Goal: Transaction & Acquisition: Purchase product/service

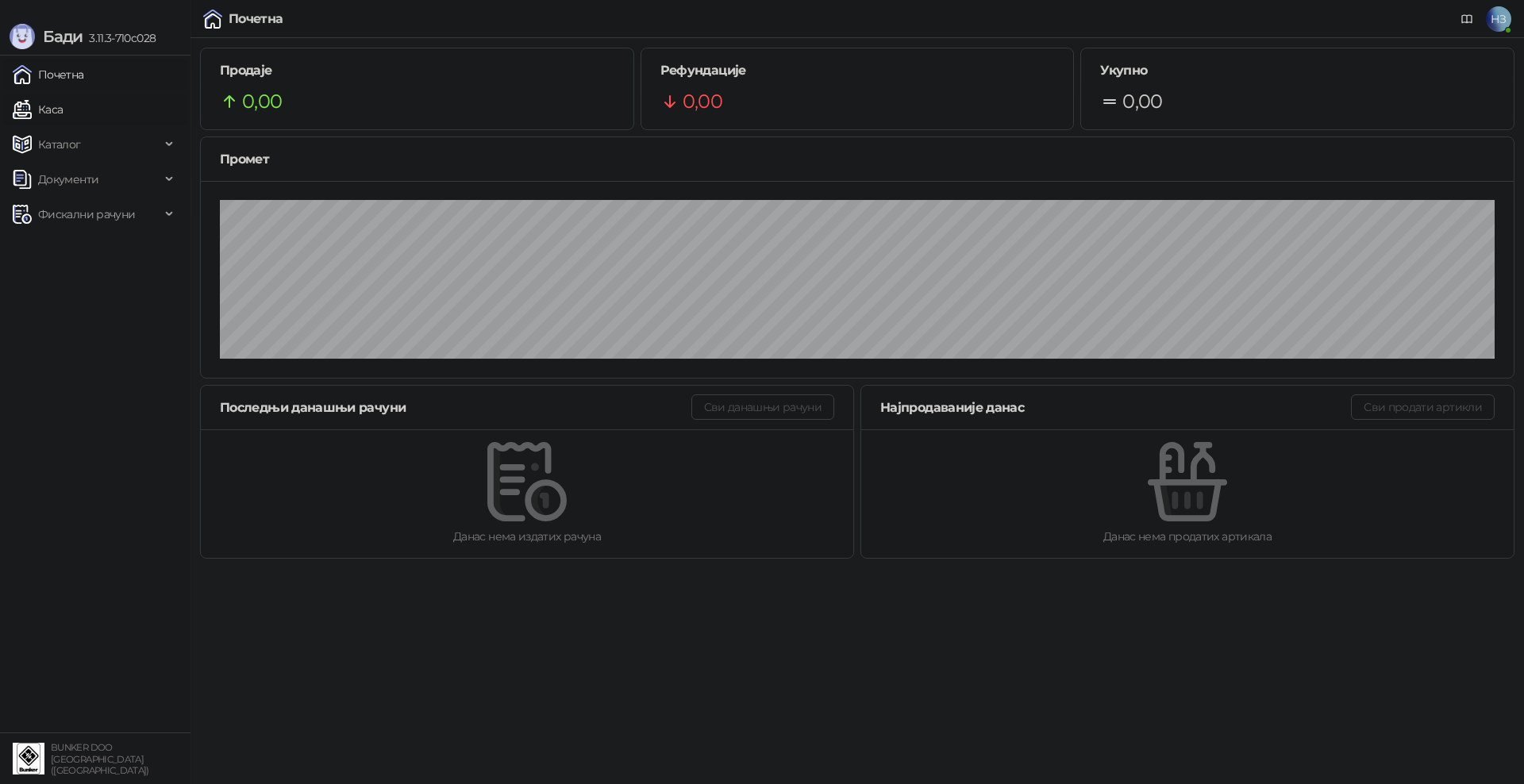
click at [63, 108] on link "Каса" at bounding box center [37, 110] width 50 height 31
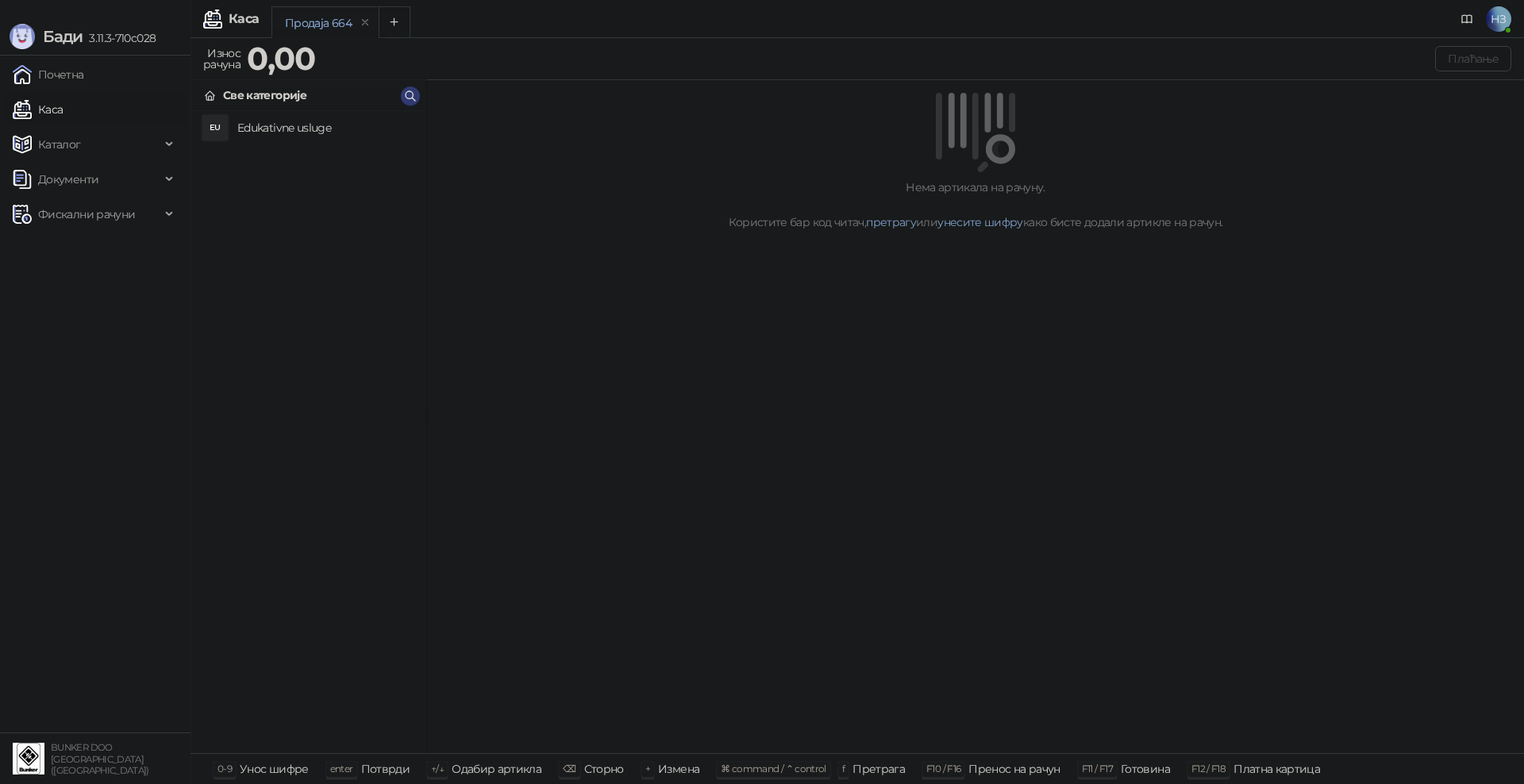
click at [281, 121] on h4 "Edukativne usluge" at bounding box center [325, 127] width 176 height 25
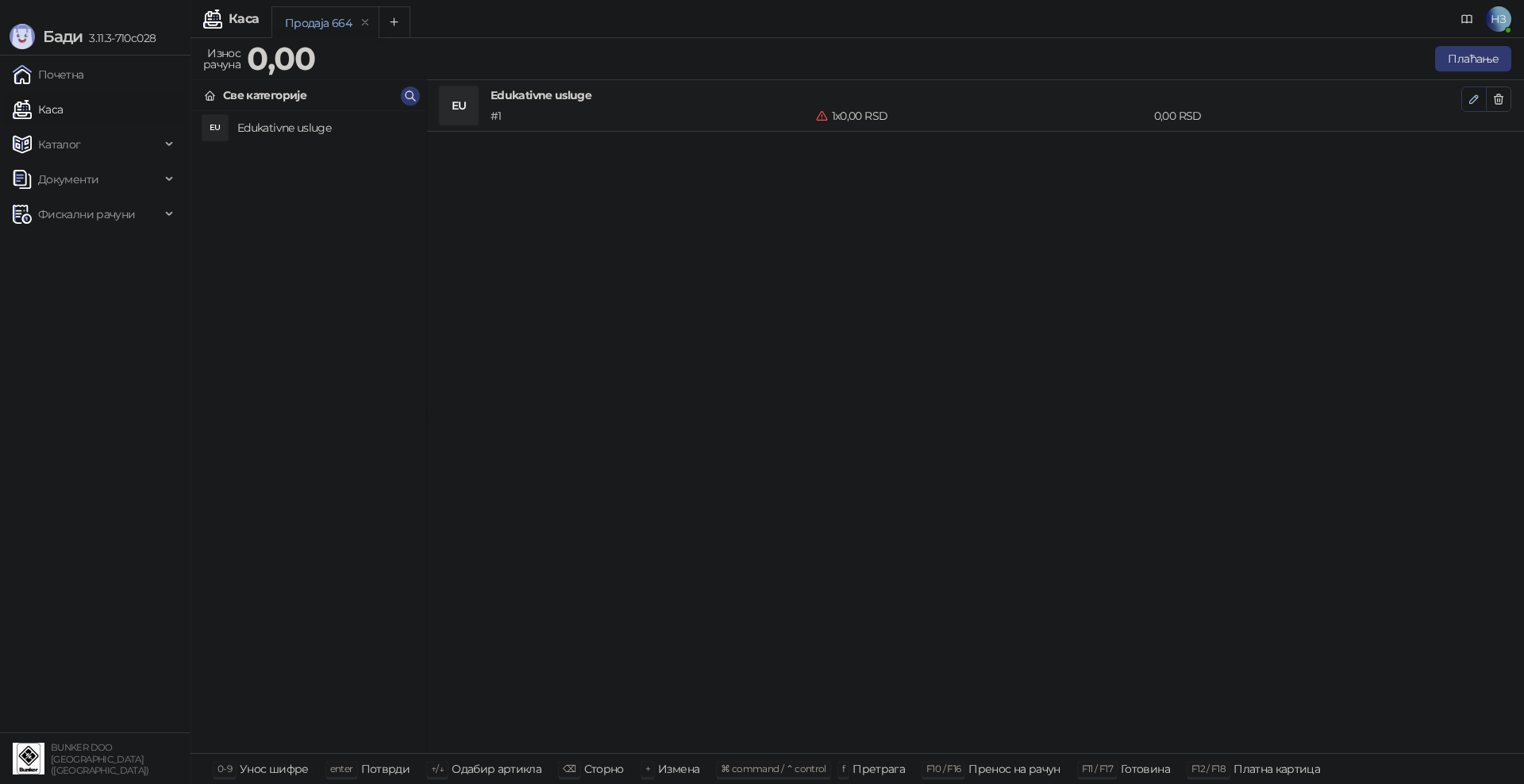
click at [1476, 101] on icon "button" at bounding box center [1474, 99] width 13 height 13
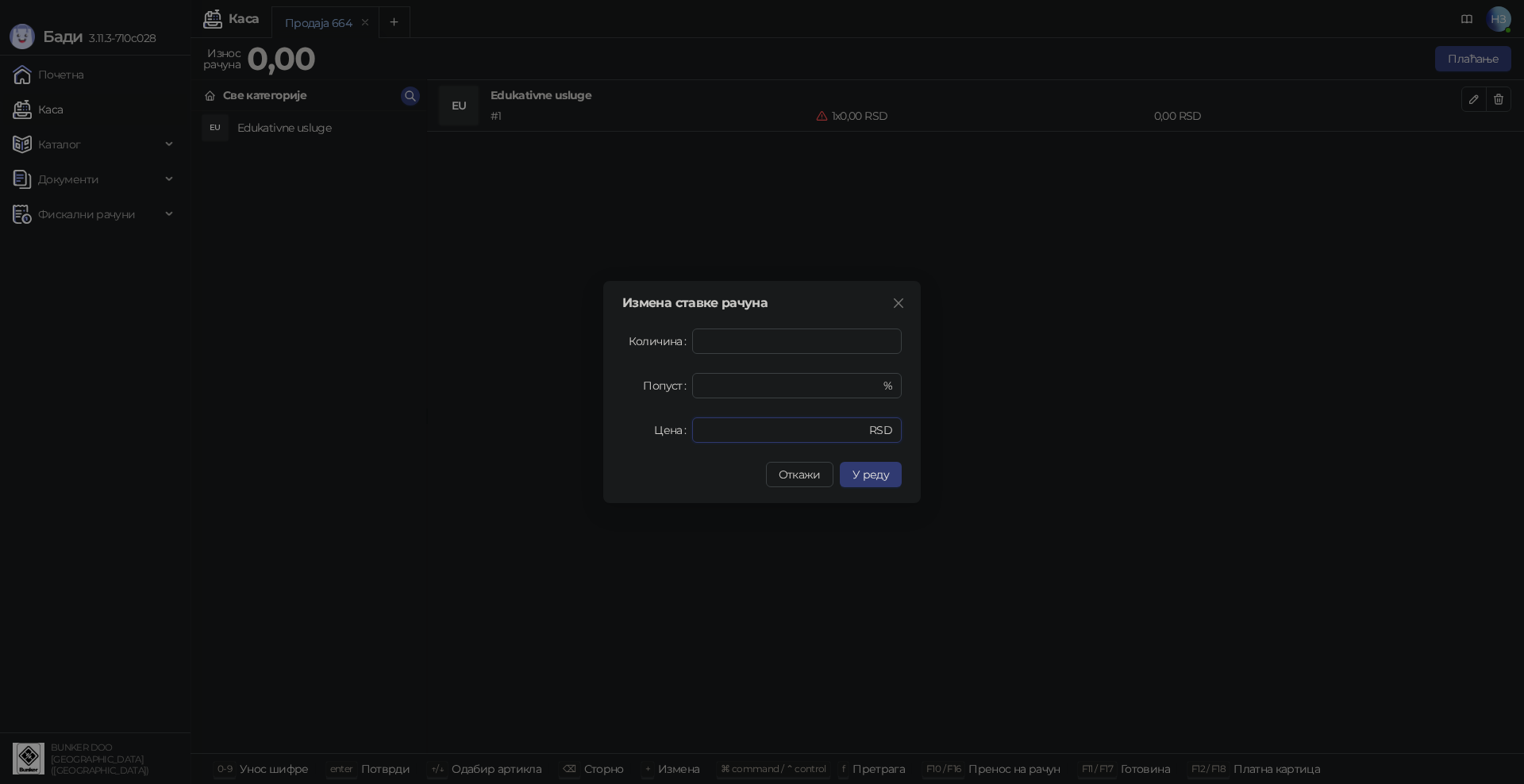
drag, startPoint x: 751, startPoint y: 436, endPoint x: 689, endPoint y: 434, distance: 62.0
click at [689, 434] on div "Цена * RSD" at bounding box center [762, 429] width 280 height 25
type input "****"
click at [885, 476] on span "У реду" at bounding box center [871, 475] width 37 height 14
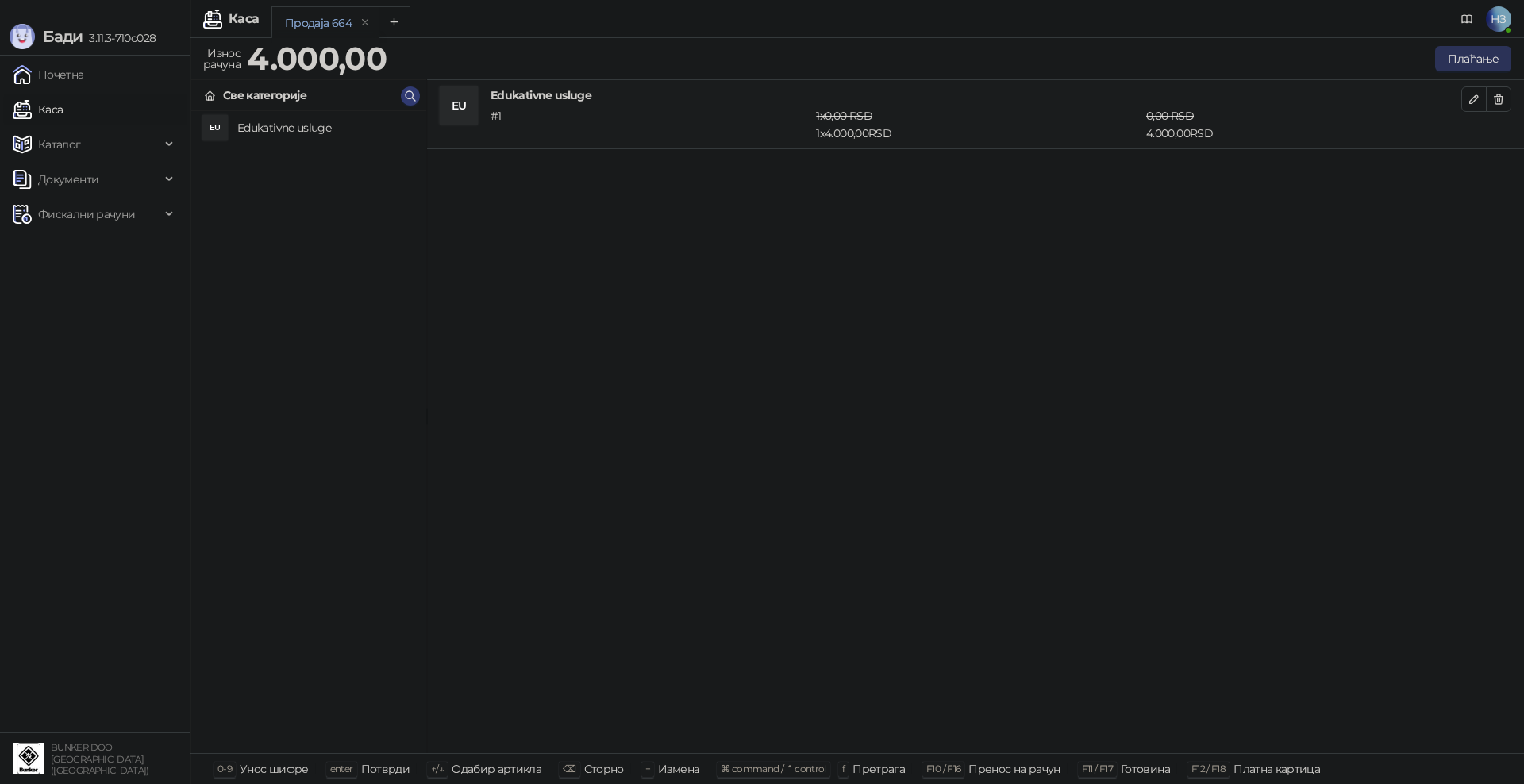
click at [1472, 55] on button "Плаћање" at bounding box center [1473, 58] width 76 height 25
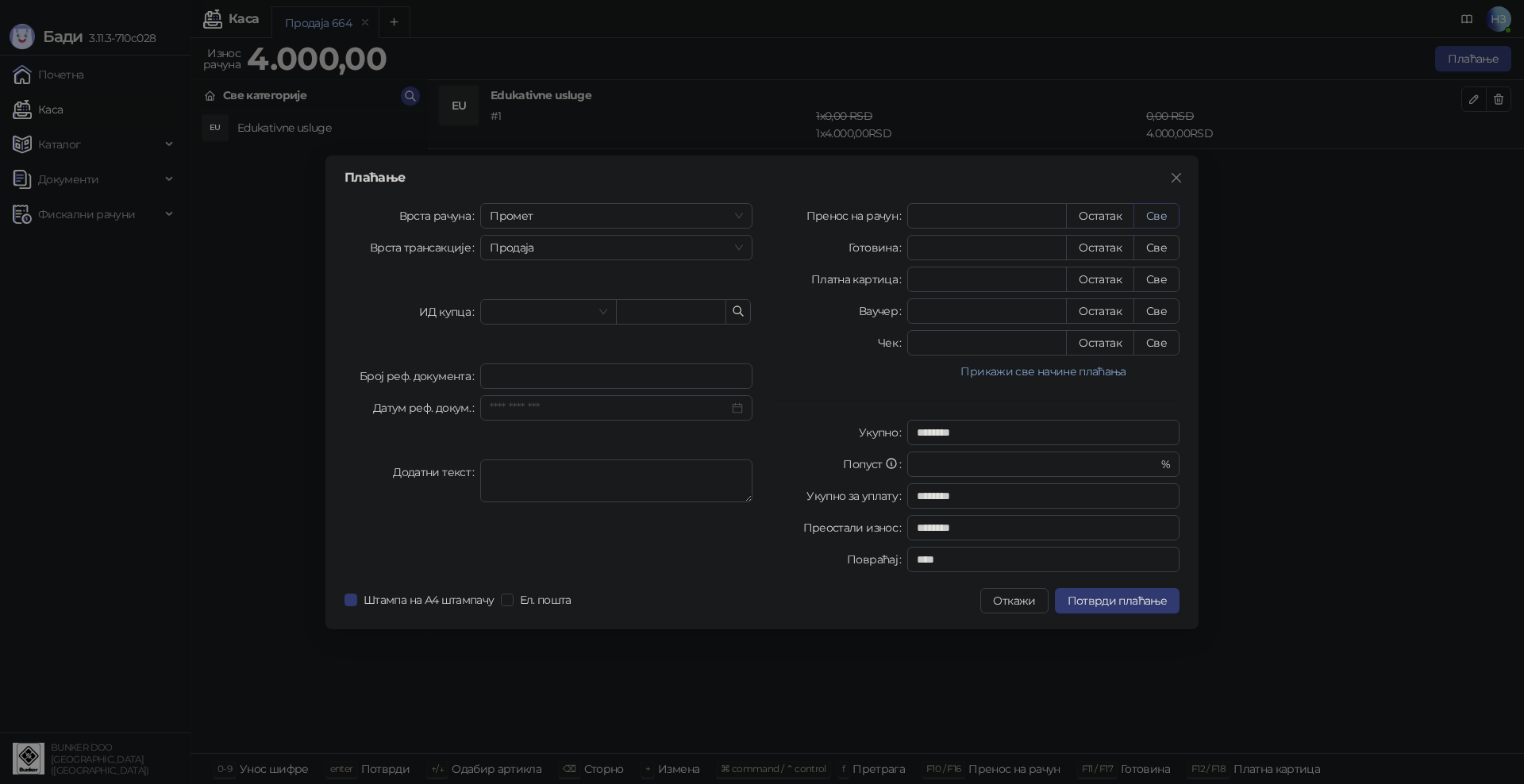
click at [1159, 220] on button "Све" at bounding box center [1156, 215] width 46 height 25
type input "****"
click at [1115, 606] on span "Потврди плаћање" at bounding box center [1118, 601] width 99 height 14
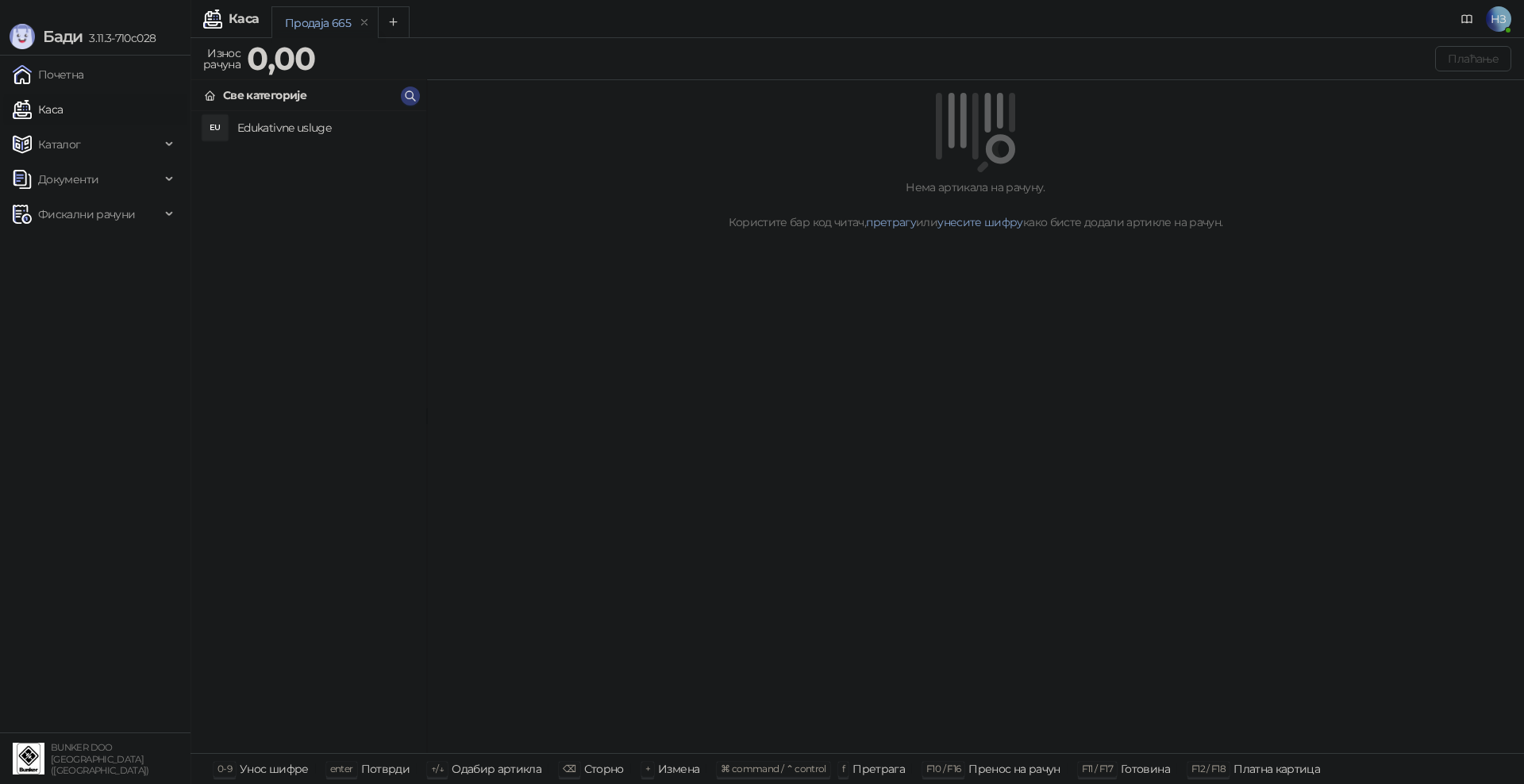
click at [277, 127] on h4 "Edukativne usluge" at bounding box center [325, 127] width 176 height 25
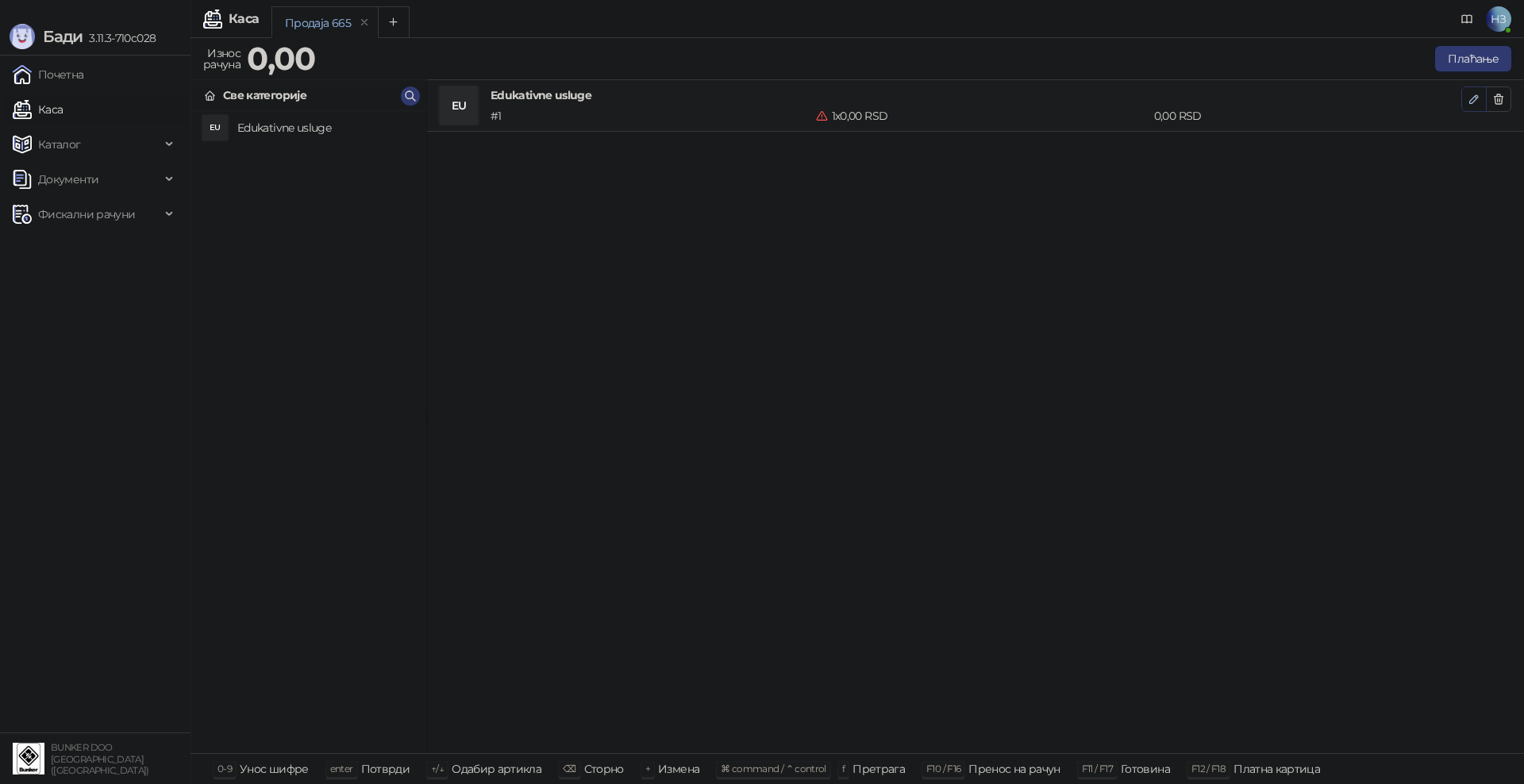
click at [1471, 102] on icon "button" at bounding box center [1474, 98] width 8 height 8
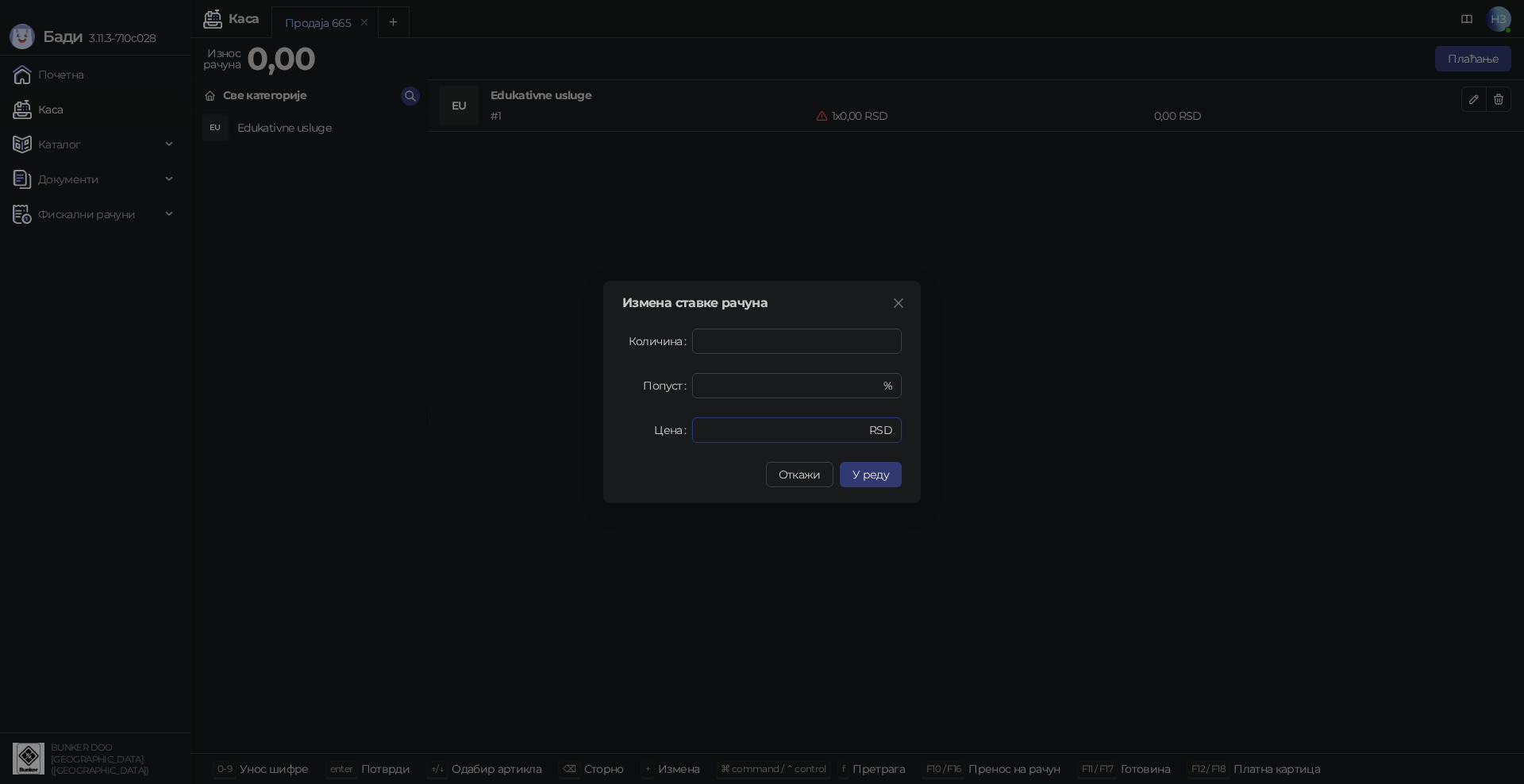
drag, startPoint x: 724, startPoint y: 428, endPoint x: 674, endPoint y: 425, distance: 50.1
click at [674, 425] on div "Цена * RSD" at bounding box center [762, 429] width 280 height 25
type input "****"
click at [883, 471] on span "У реду" at bounding box center [871, 475] width 37 height 14
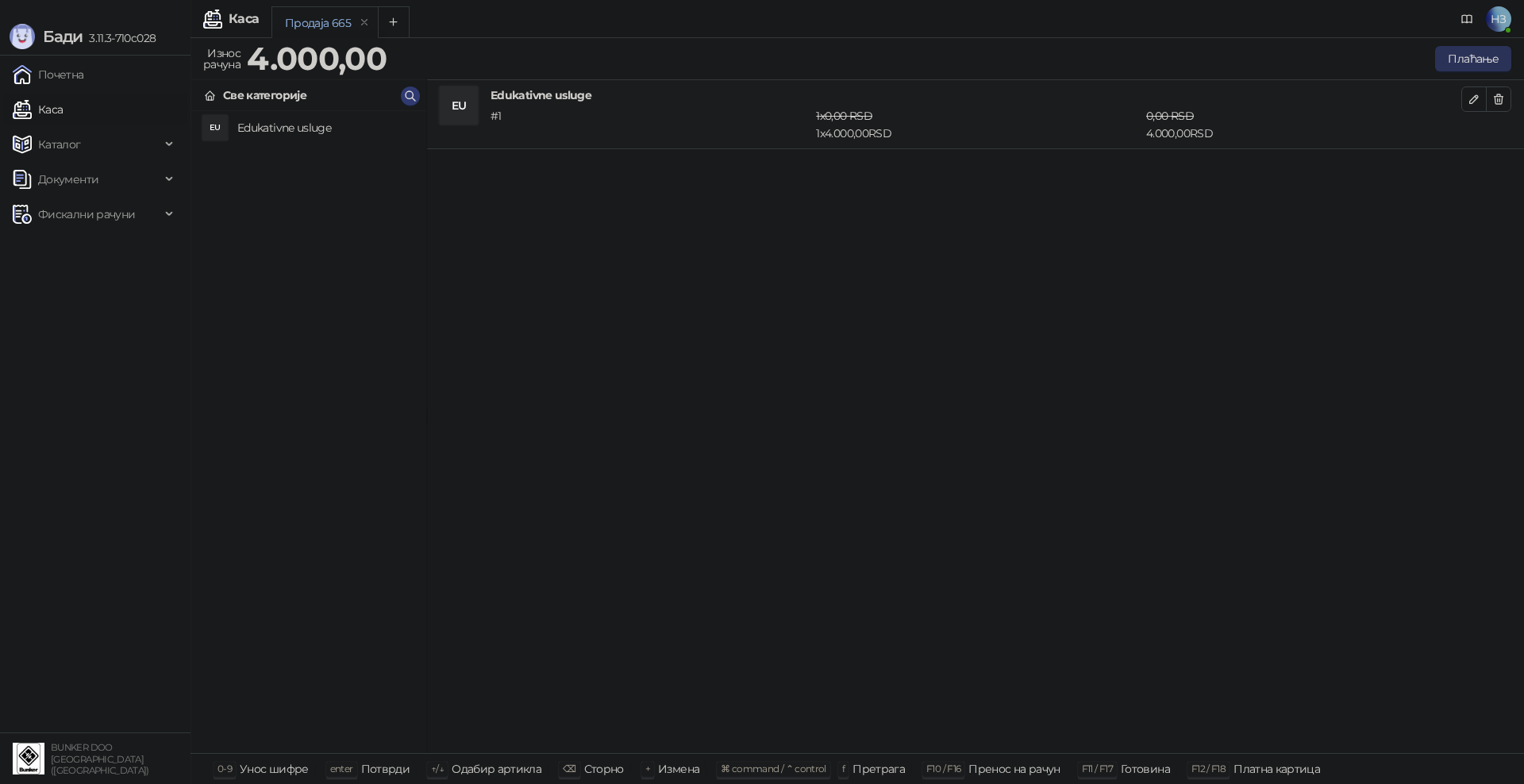
click at [1477, 57] on button "Плаћање" at bounding box center [1473, 58] width 76 height 25
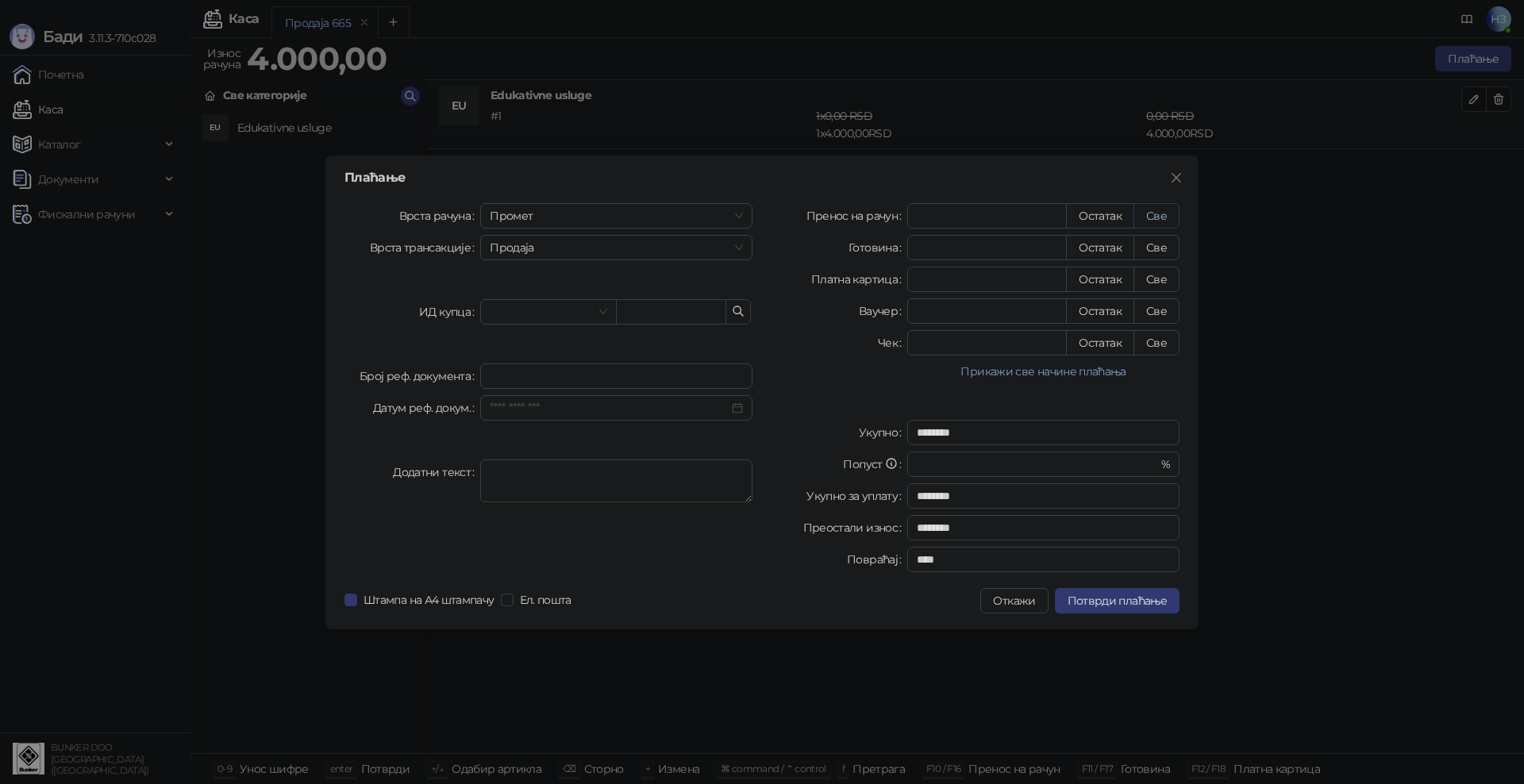
click at [1157, 217] on button "Све" at bounding box center [1156, 215] width 46 height 25
type input "****"
click at [1131, 597] on span "Потврди плаћање" at bounding box center [1118, 601] width 99 height 14
